Goal: Find specific page/section: Find specific page/section

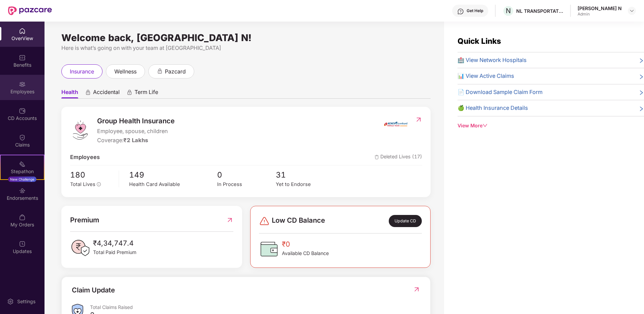
click at [21, 89] on div "Employees" at bounding box center [22, 91] width 45 height 7
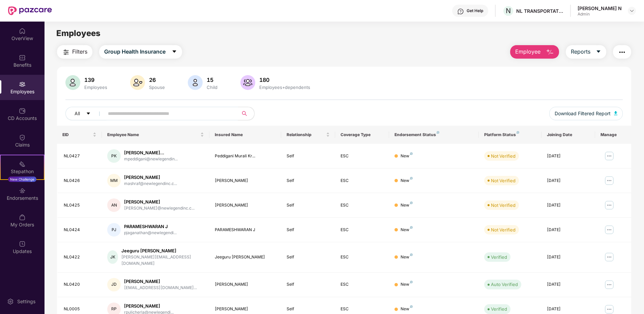
click at [148, 116] on input "text" at bounding box center [168, 114] width 121 height 10
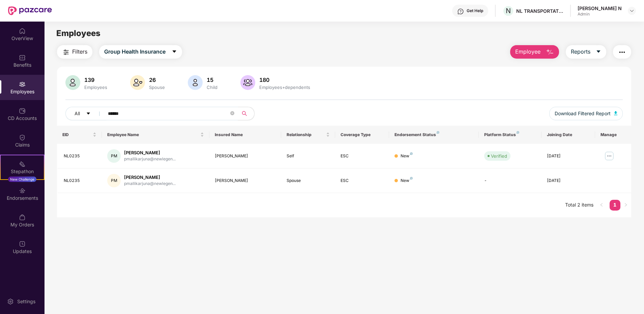
drag, startPoint x: 123, startPoint y: 113, endPoint x: 101, endPoint y: 114, distance: 21.9
click at [101, 114] on span "******" at bounding box center [169, 113] width 138 height 13
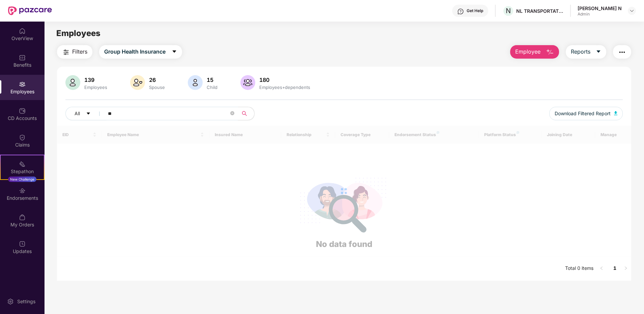
type input "*"
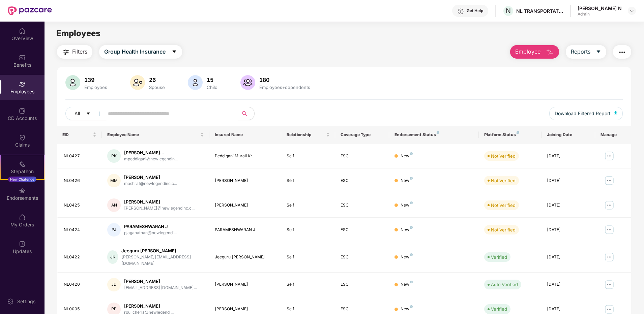
click at [33, 87] on div "Employees" at bounding box center [22, 87] width 45 height 25
click at [313, 45] on div "Filters Group Health Insurance Employee Reports" at bounding box center [344, 51] width 574 height 13
click at [184, 115] on input "text" at bounding box center [168, 114] width 121 height 10
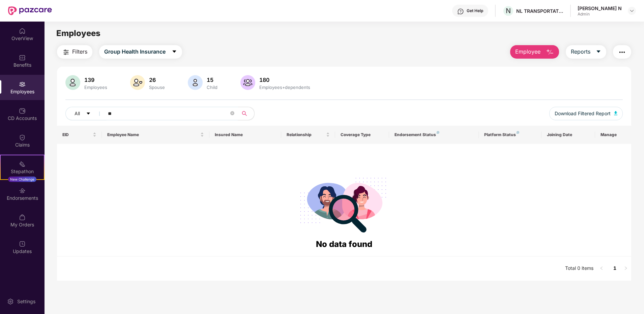
type input "*"
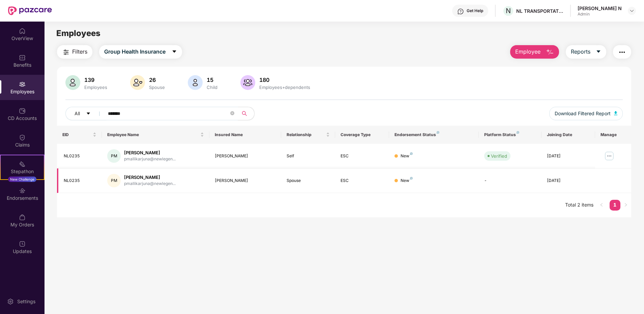
type input "*******"
copy div "[PERSON_NAME]"
drag, startPoint x: 215, startPoint y: 181, endPoint x: 257, endPoint y: 180, distance: 41.8
click at [257, 180] on div "[PERSON_NAME]" at bounding box center [245, 181] width 61 height 6
